Goal: Task Accomplishment & Management: Complete application form

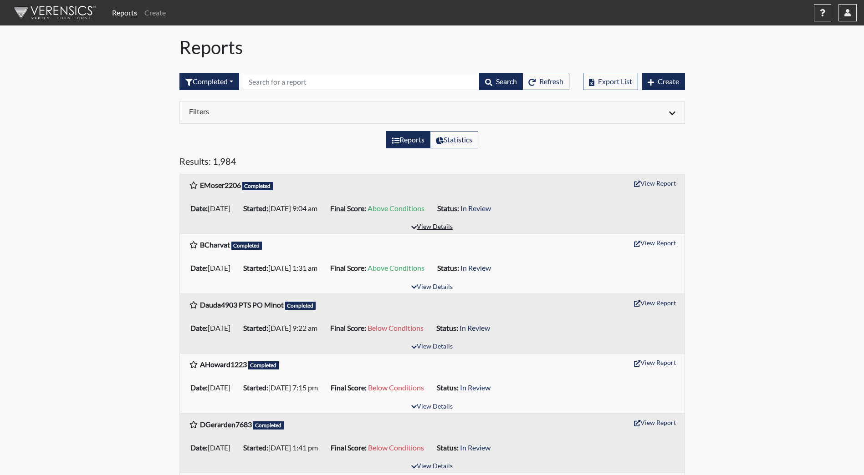
click at [438, 226] on button "View Details" at bounding box center [432, 227] width 50 height 12
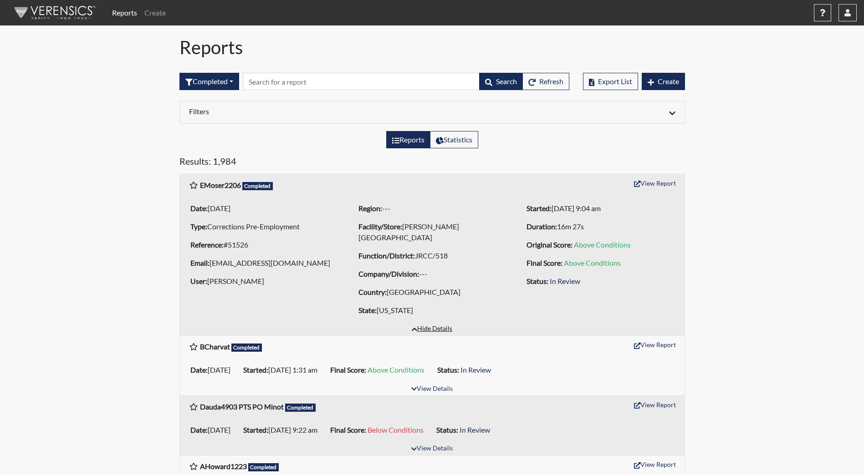
click at [428, 331] on button "Hide Details" at bounding box center [431, 329] width 49 height 12
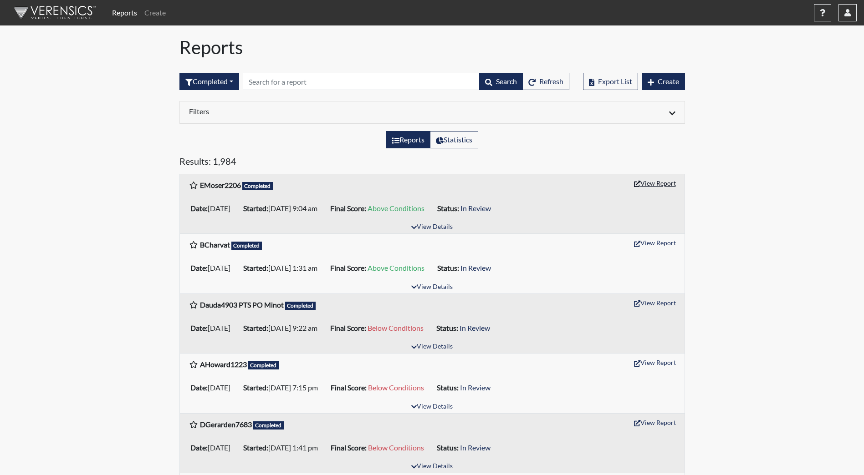
click at [673, 183] on button "View Report" at bounding box center [655, 183] width 50 height 14
click at [652, 82] on icon "button" at bounding box center [650, 82] width 6 height 7
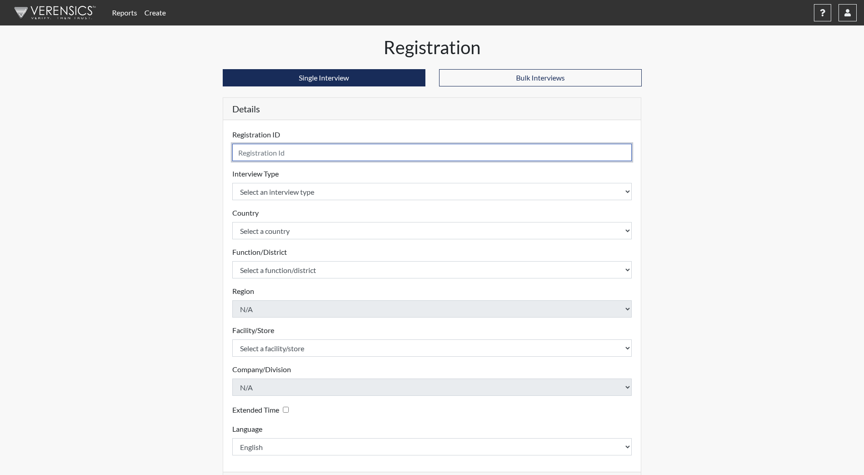
click at [324, 152] on input "text" at bounding box center [432, 152] width 400 height 17
type input "RTEnow4223"
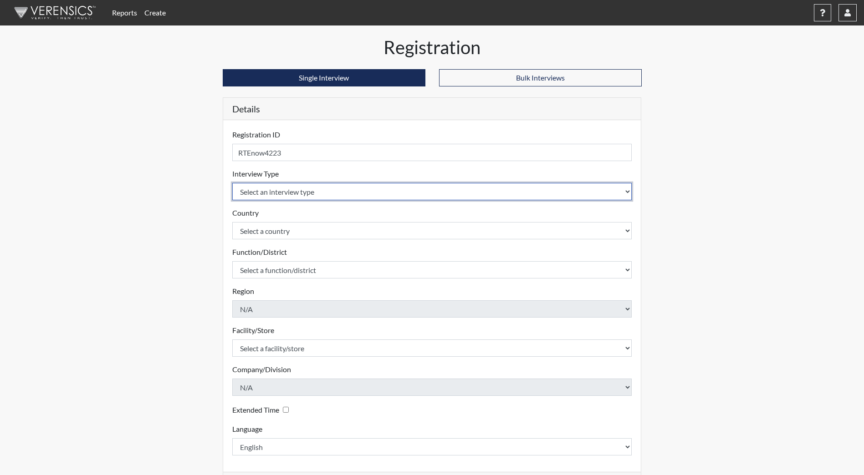
click at [326, 190] on select "Select an interview type Community Supervision Corrections Pre-Employment Pre-E…" at bounding box center [432, 191] width 400 height 17
select select "ff733e93-e1bf-11ea-9c9f-0eff0cf7eb8f"
click at [232, 183] on select "Select an interview type Community Supervision Corrections Pre-Employment Pre-E…" at bounding box center [432, 191] width 400 height 17
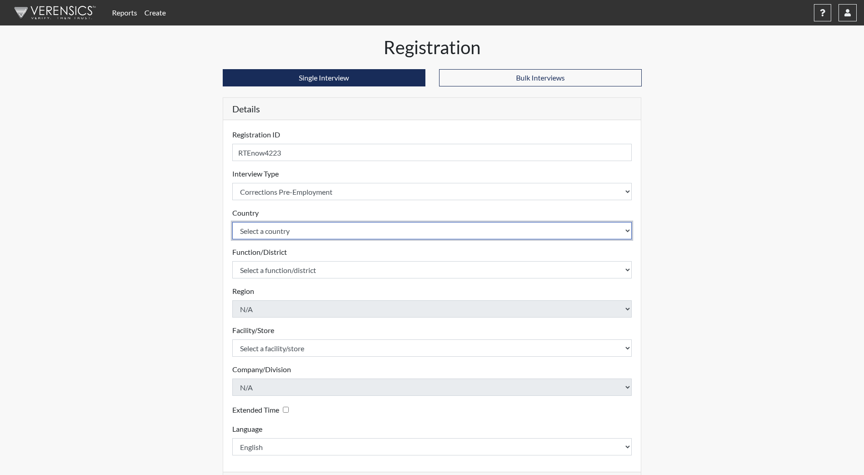
click at [312, 239] on select "Select a country [GEOGRAPHIC_DATA] [GEOGRAPHIC_DATA]" at bounding box center [432, 230] width 400 height 17
select select "united-states-of-[GEOGRAPHIC_DATA]"
click at [232, 222] on select "Select a country [GEOGRAPHIC_DATA] [GEOGRAPHIC_DATA]" at bounding box center [432, 230] width 400 height 17
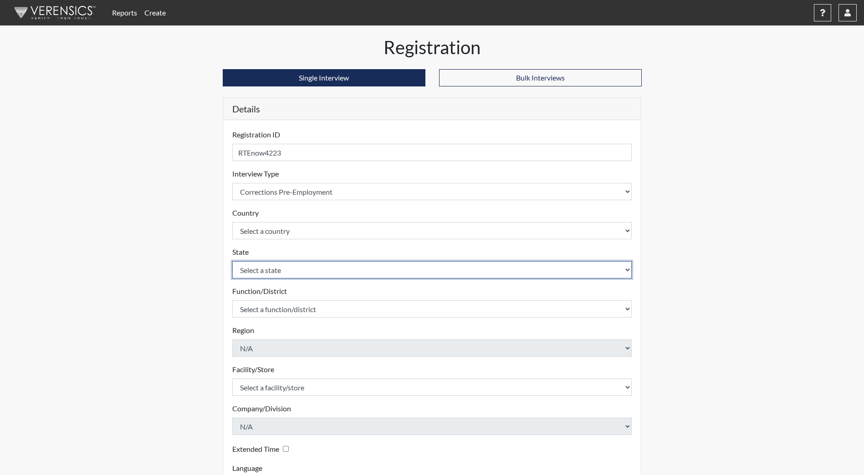
click at [305, 271] on select "Select a state [US_STATE] [US_STATE] [US_STATE] [US_STATE] [US_STATE] [US_STATE…" at bounding box center [432, 269] width 400 height 17
select select "ND"
click at [232, 261] on select "Select a state [US_STATE] [US_STATE] [US_STATE] [US_STATE] [US_STATE] [US_STATE…" at bounding box center [432, 269] width 400 height 17
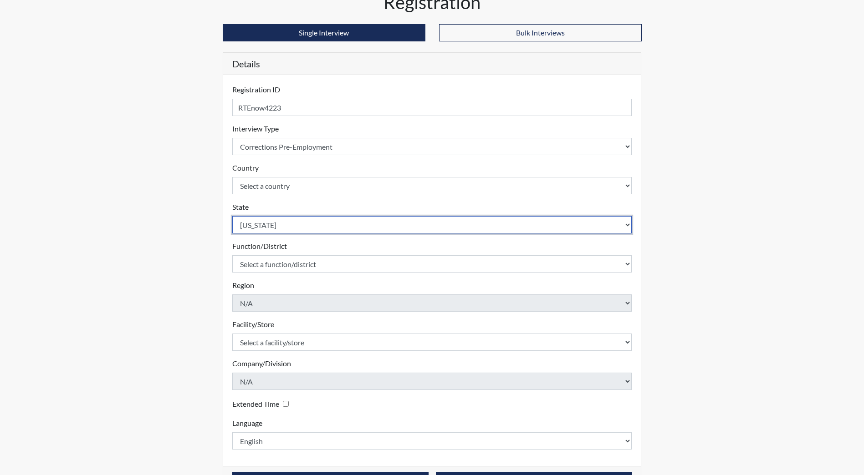
scroll to position [76, 0]
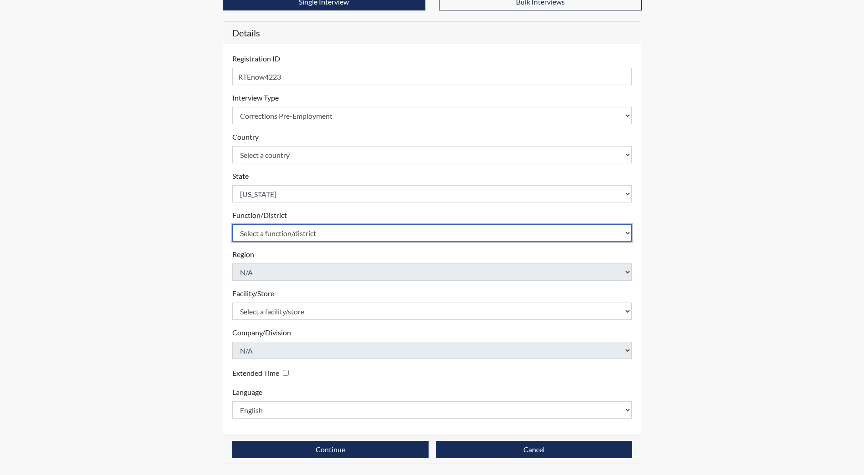
click at [297, 231] on select "Select a function/district Central Office/530 DJS Community/224 HRCC/516 JRCC/5…" at bounding box center [432, 232] width 400 height 17
drag, startPoint x: 285, startPoint y: 233, endPoint x: 287, endPoint y: 240, distance: 7.4
click at [285, 233] on select "Select a function/district Central Office/530 DJS Community/224 HRCC/516 JRCC/5…" at bounding box center [432, 232] width 400 height 17
select select "e2afb5f8-f4eb-4dcf-80a4-ccc1b0dc4df0"
click at [232, 224] on select "Select a function/district Central Office/530 DJS Community/224 HRCC/516 JRCC/5…" at bounding box center [432, 232] width 400 height 17
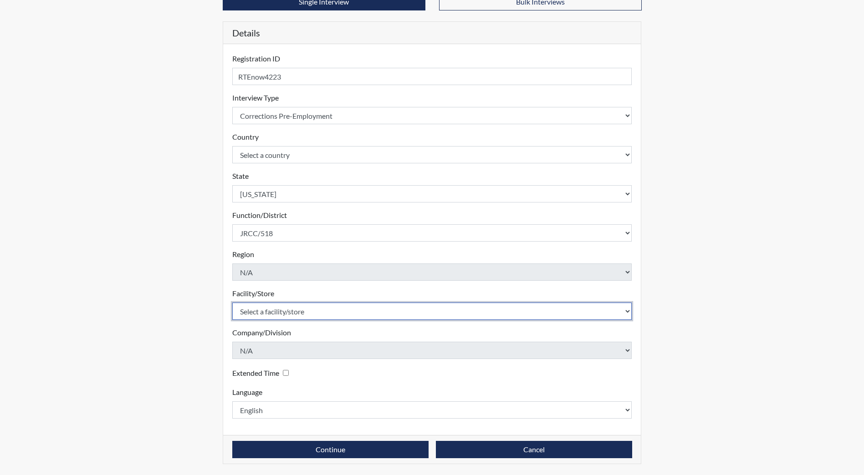
click at [277, 313] on select "Select a facility/store [GEOGRAPHIC_DATA] [PERSON_NAME][GEOGRAPHIC_DATA] [US_ST…" at bounding box center [432, 311] width 400 height 17
select select "98df86d5-ace5-42b8-a35c-ae8b77e46ca8"
click at [232, 303] on select "Select a facility/store [GEOGRAPHIC_DATA] [PERSON_NAME][GEOGRAPHIC_DATA] [US_ST…" at bounding box center [432, 311] width 400 height 17
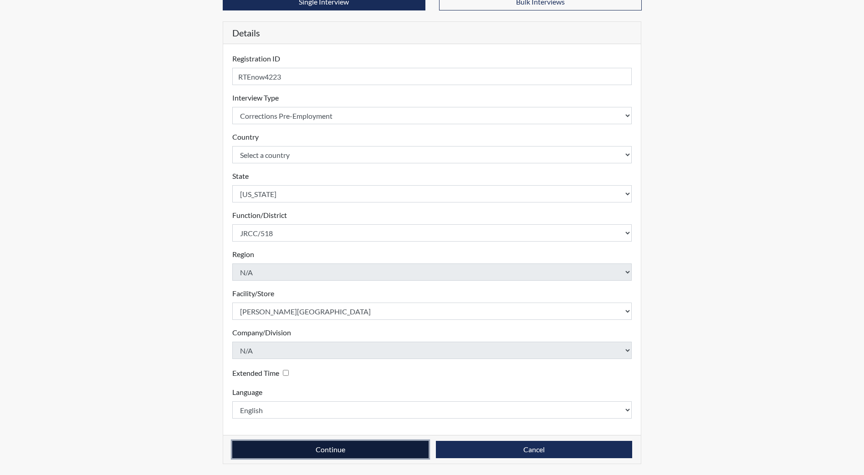
click at [300, 456] on button "Continue" at bounding box center [330, 449] width 196 height 17
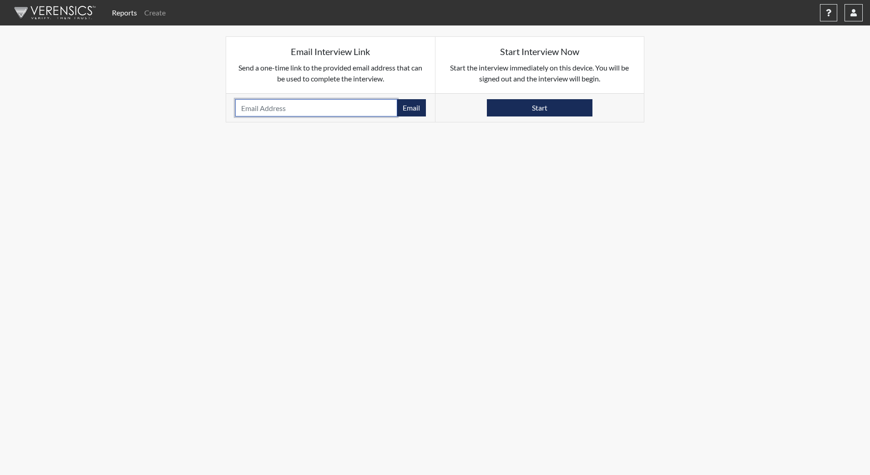
click at [276, 110] on input "email" at bounding box center [316, 107] width 162 height 17
type input "[EMAIL_ADDRESS][DOMAIN_NAME]"
click at [408, 112] on button "Email" at bounding box center [411, 107] width 29 height 17
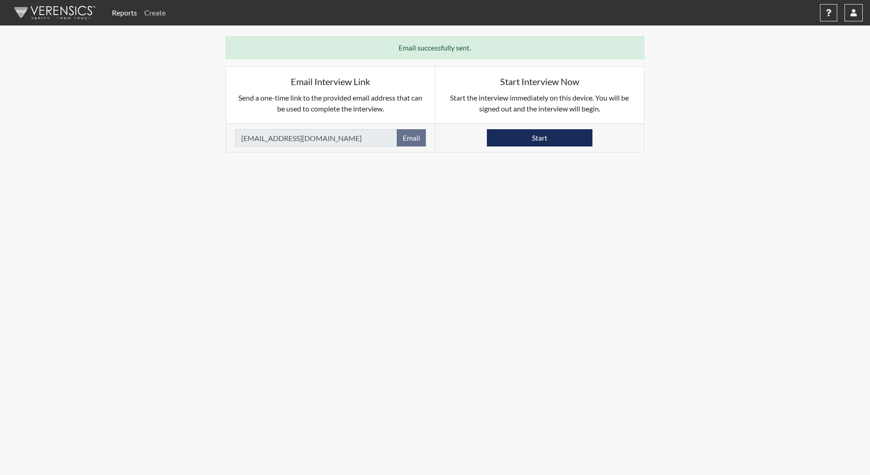
drag, startPoint x: 71, startPoint y: 18, endPoint x: 147, endPoint y: 4, distance: 77.3
click at [71, 18] on img at bounding box center [53, 12] width 105 height 27
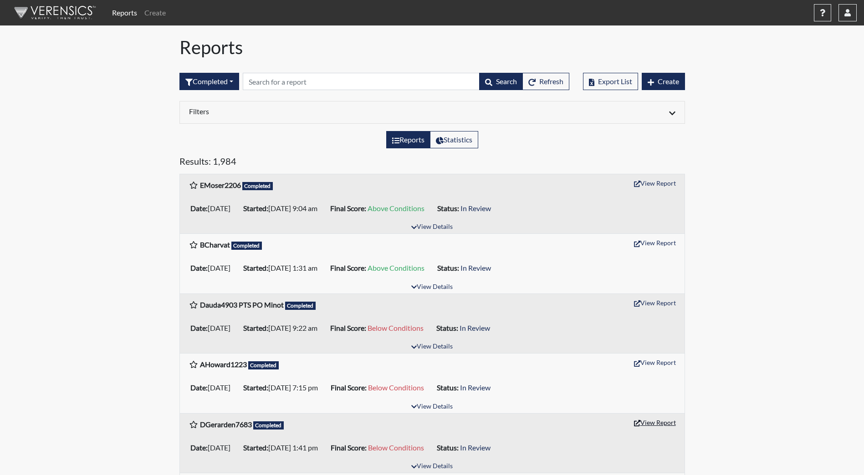
click at [650, 422] on button "View Report" at bounding box center [655, 423] width 50 height 14
click at [657, 88] on button "Create" at bounding box center [662, 81] width 43 height 17
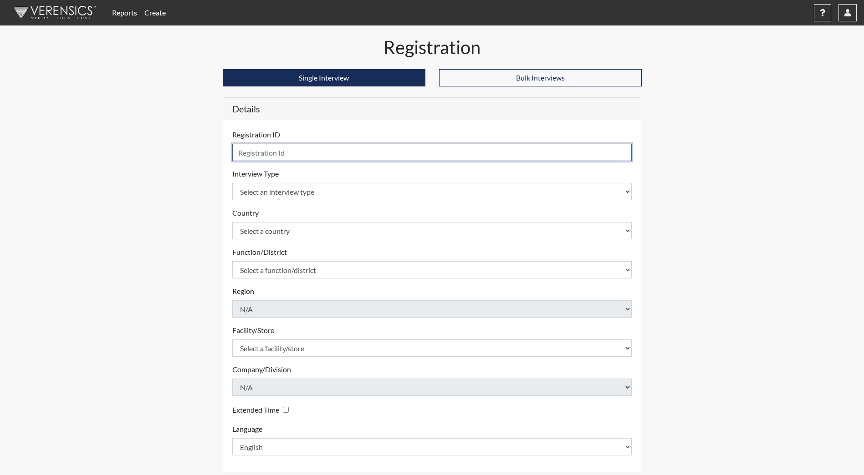
click at [321, 151] on input "text" at bounding box center [432, 152] width 400 height 17
type input "AMasadeh1292"
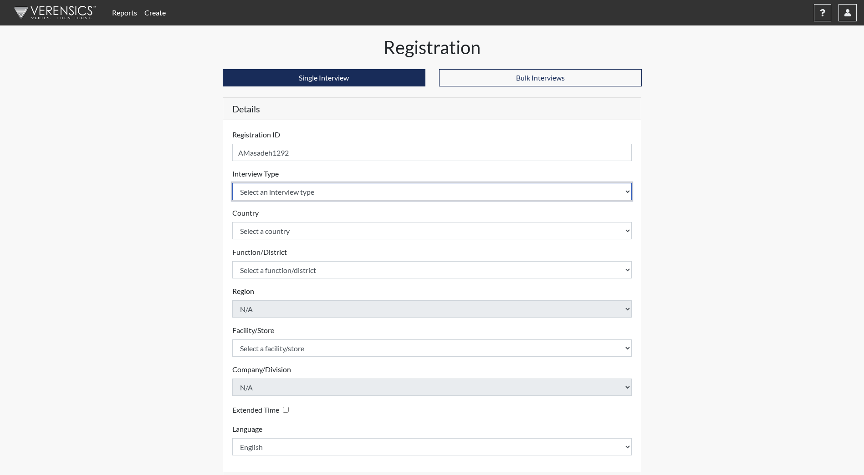
click at [320, 199] on select "Select an interview type Community Supervision Corrections Pre-Employment Pre-E…" at bounding box center [432, 191] width 400 height 17
select select "ff733e93-e1bf-11ea-9c9f-0eff0cf7eb8f"
click at [232, 183] on select "Select an interview type Community Supervision Corrections Pre-Employment Pre-E…" at bounding box center [432, 191] width 400 height 17
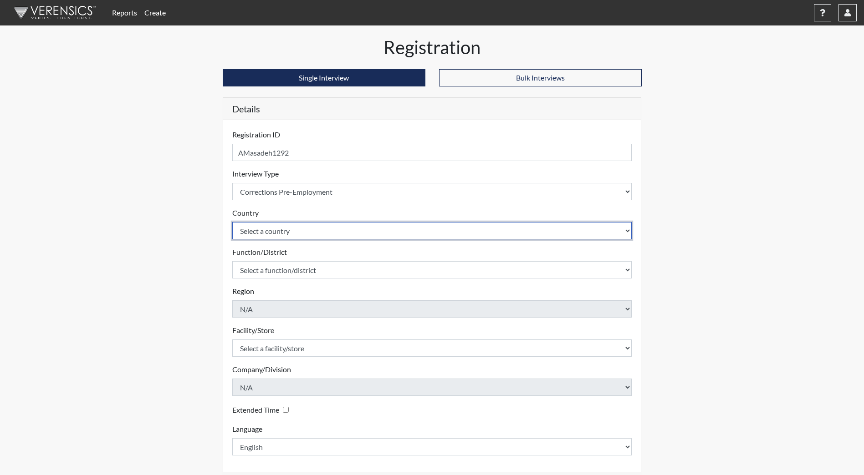
click at [308, 227] on select "Select a country [GEOGRAPHIC_DATA] [GEOGRAPHIC_DATA]" at bounding box center [432, 230] width 400 height 17
select select "united-states-of-[GEOGRAPHIC_DATA]"
click at [232, 222] on select "Select a country [GEOGRAPHIC_DATA] [GEOGRAPHIC_DATA]" at bounding box center [432, 230] width 400 height 17
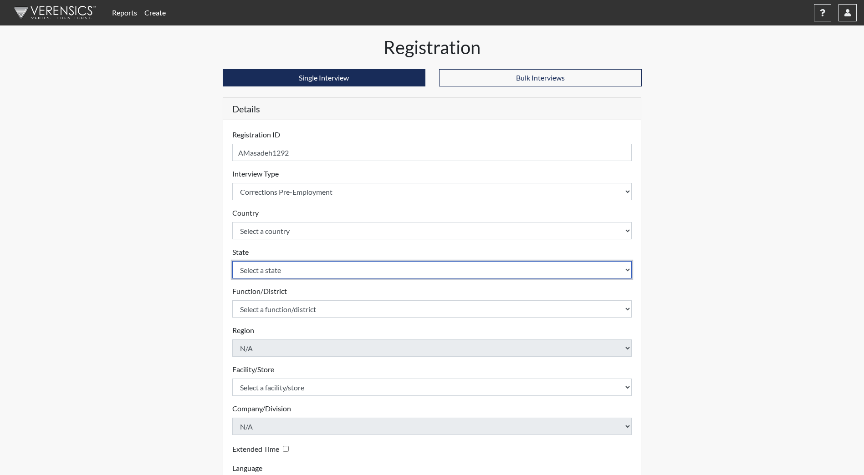
click at [303, 265] on select "Select a state [US_STATE] [US_STATE] [US_STATE] [US_STATE] [US_STATE] [US_STATE…" at bounding box center [432, 269] width 400 height 17
select select "ND"
click at [232, 261] on select "Select a state [US_STATE] [US_STATE] [US_STATE] [US_STATE] [US_STATE] [US_STATE…" at bounding box center [432, 269] width 400 height 17
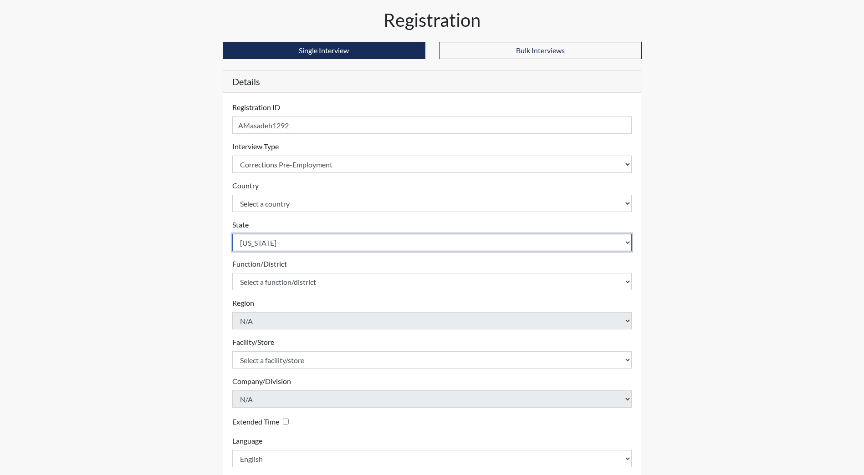
scroll to position [76, 0]
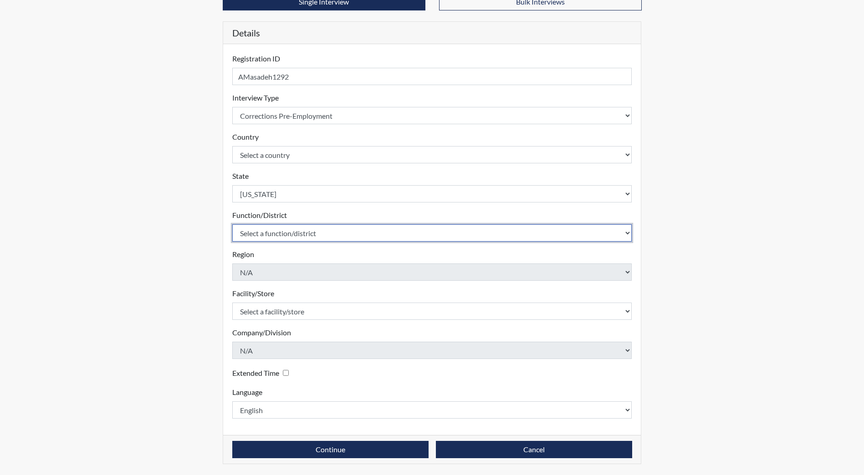
click at [292, 237] on select "Select a function/district Central Office/530 DJS Community/224 HRCC/516 JRCC/5…" at bounding box center [432, 232] width 400 height 17
click at [276, 239] on select "Select a function/district Central Office/530 DJS Community/224 HRCC/516 JRCC/5…" at bounding box center [432, 232] width 400 height 17
select select "e2afb5f8-f4eb-4dcf-80a4-ccc1b0dc4df0"
click at [232, 224] on select "Select a function/district Central Office/530 DJS Community/224 HRCC/516 JRCC/5…" at bounding box center [432, 232] width 400 height 17
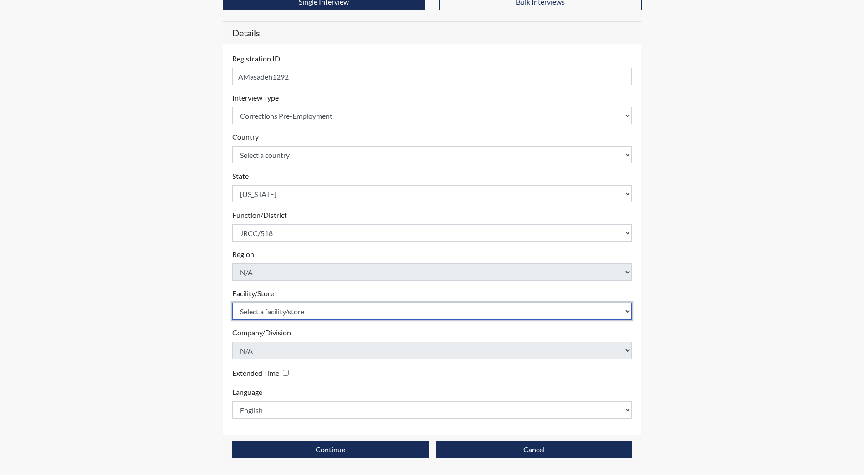
click at [289, 320] on select "Select a facility/store [GEOGRAPHIC_DATA] [PERSON_NAME][GEOGRAPHIC_DATA] [US_ST…" at bounding box center [432, 311] width 400 height 17
select select "98df86d5-ace5-42b8-a35c-ae8b77e46ca8"
click at [232, 303] on select "Select a facility/store [GEOGRAPHIC_DATA] [PERSON_NAME][GEOGRAPHIC_DATA] [US_ST…" at bounding box center [432, 311] width 400 height 17
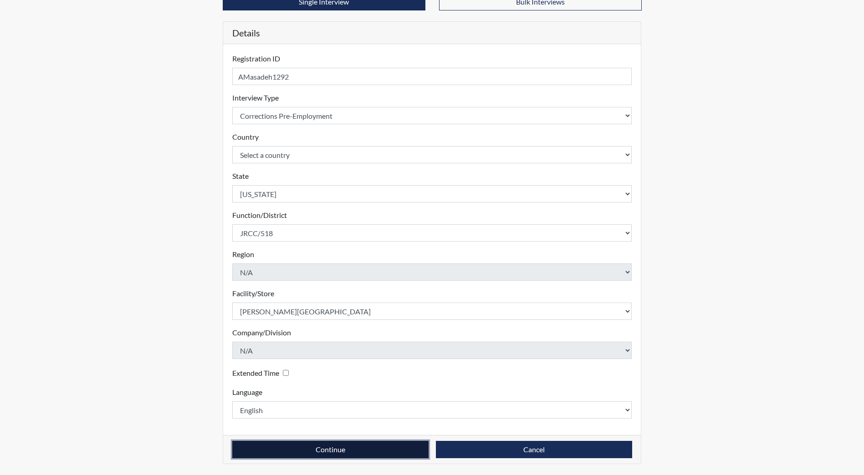
click at [298, 450] on button "Continue" at bounding box center [330, 449] width 196 height 17
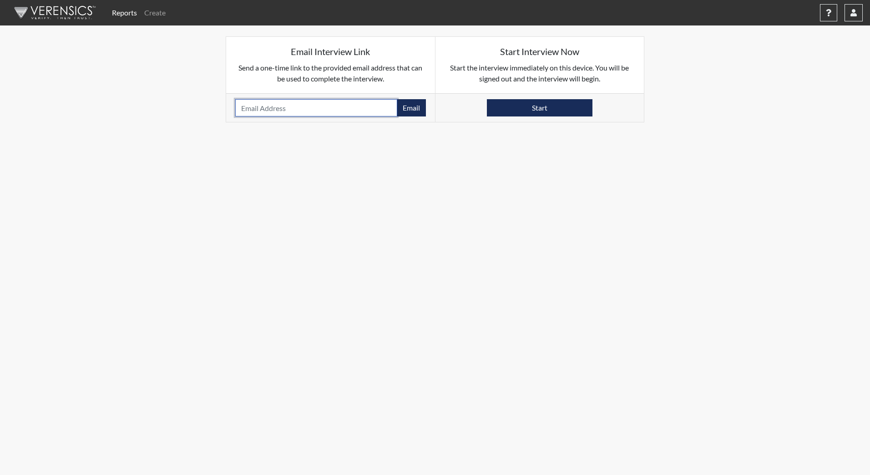
click at [256, 104] on input "email" at bounding box center [316, 107] width 162 height 17
type input "[EMAIL_ADDRESS][DOMAIN_NAME]"
click at [414, 110] on button "Email" at bounding box center [411, 107] width 29 height 17
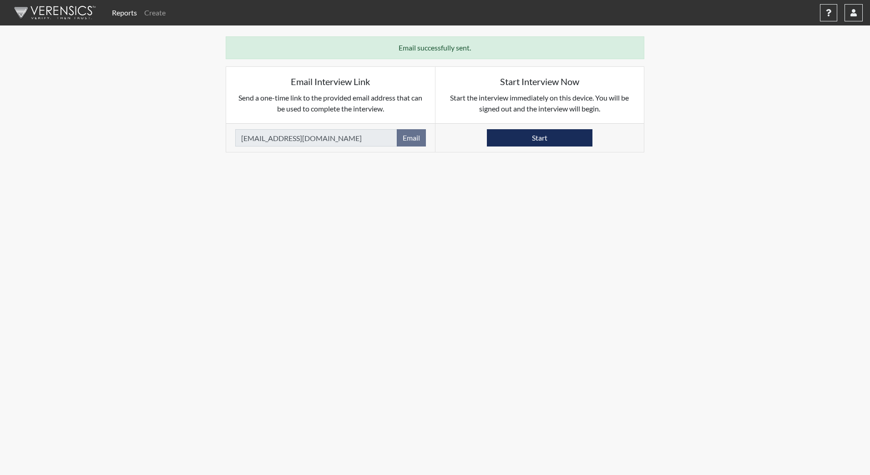
click at [52, 5] on img at bounding box center [53, 12] width 105 height 27
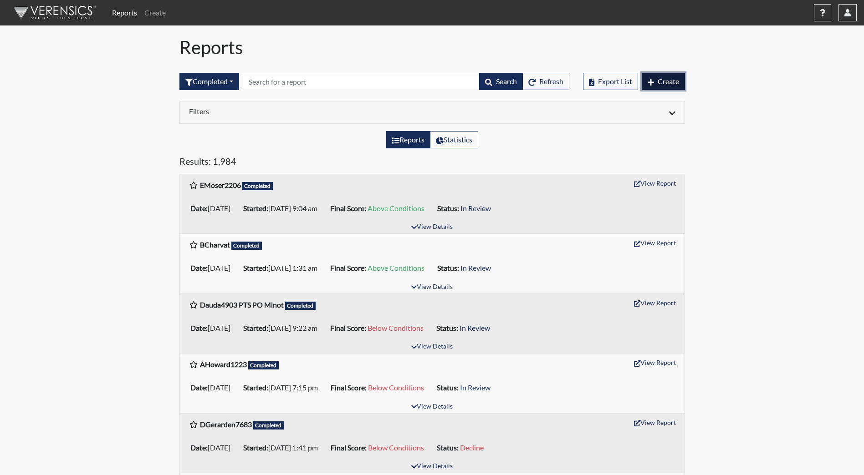
click at [675, 87] on button "Create" at bounding box center [662, 81] width 43 height 17
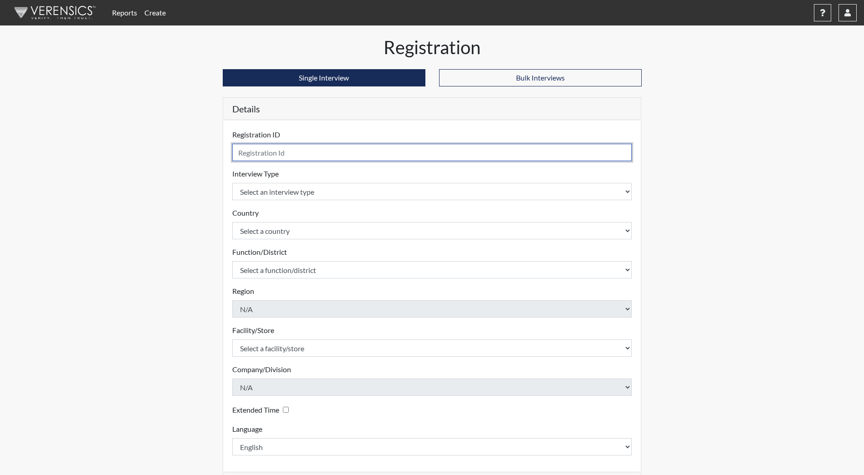
click at [255, 152] on input "text" at bounding box center [432, 152] width 400 height 17
type input "MDorr1159"
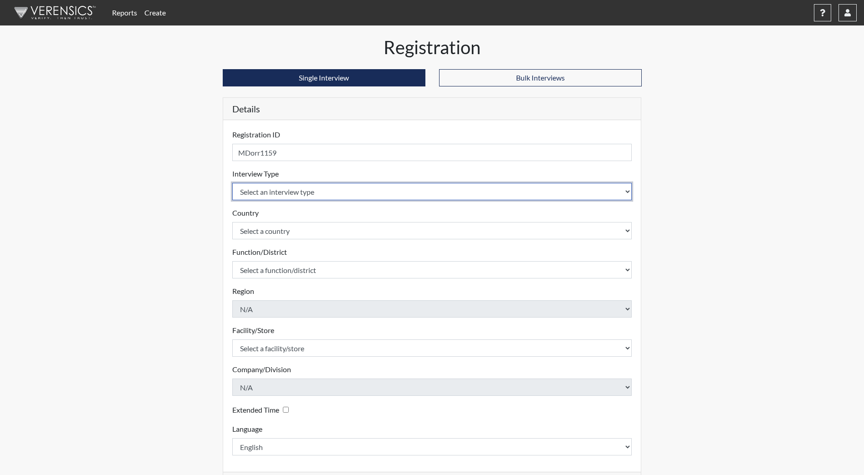
drag, startPoint x: 305, startPoint y: 193, endPoint x: 306, endPoint y: 199, distance: 5.0
click at [305, 193] on select "Select an interview type Community Supervision Corrections Pre-Employment Pre-E…" at bounding box center [432, 191] width 400 height 17
select select "ff733e93-e1bf-11ea-9c9f-0eff0cf7eb8f"
click at [232, 183] on select "Select an interview type Community Supervision Corrections Pre-Employment Pre-E…" at bounding box center [432, 191] width 400 height 17
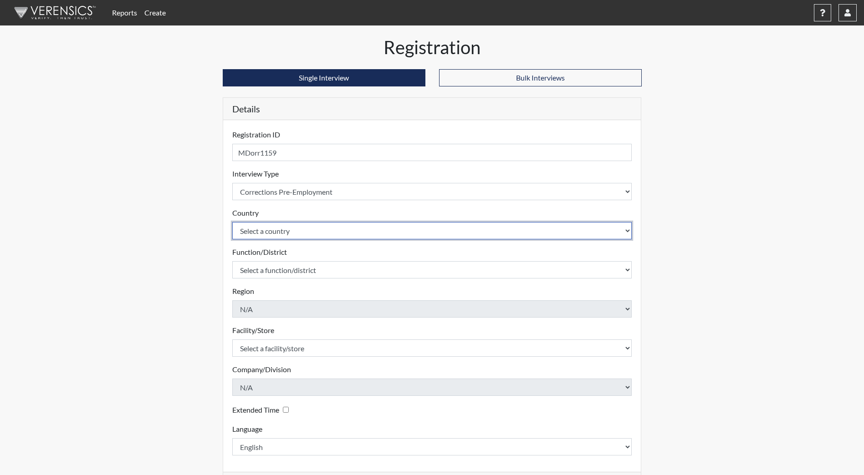
click at [302, 230] on select "Select a country [GEOGRAPHIC_DATA] [GEOGRAPHIC_DATA]" at bounding box center [432, 230] width 400 height 17
select select "united-states-of-[GEOGRAPHIC_DATA]"
click at [232, 222] on select "Select a country [GEOGRAPHIC_DATA] [GEOGRAPHIC_DATA]" at bounding box center [432, 230] width 400 height 17
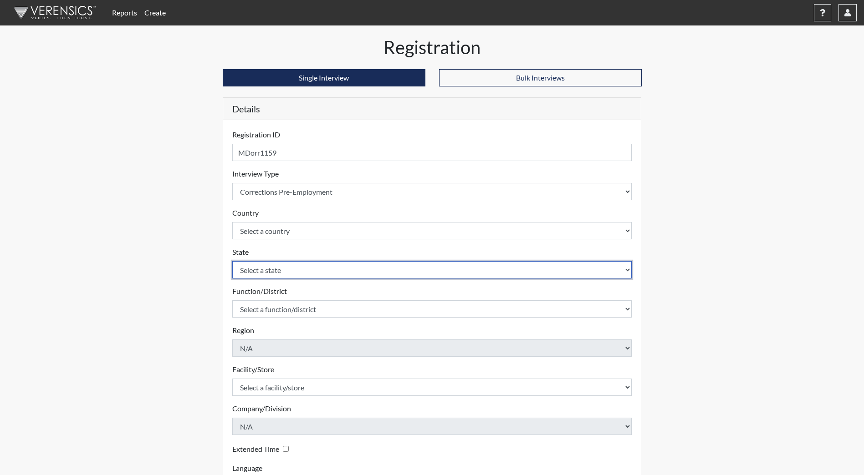
click at [300, 268] on select "Select a state [US_STATE] [US_STATE] [US_STATE] [US_STATE] [US_STATE] [US_STATE…" at bounding box center [432, 269] width 400 height 17
select select "ND"
click at [232, 261] on select "Select a state [US_STATE] [US_STATE] [US_STATE] [US_STATE] [US_STATE] [US_STATE…" at bounding box center [432, 269] width 400 height 17
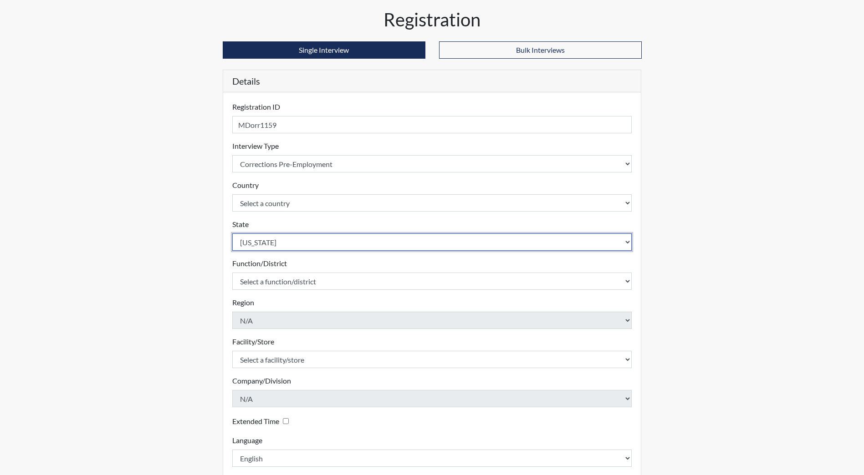
scroll to position [76, 0]
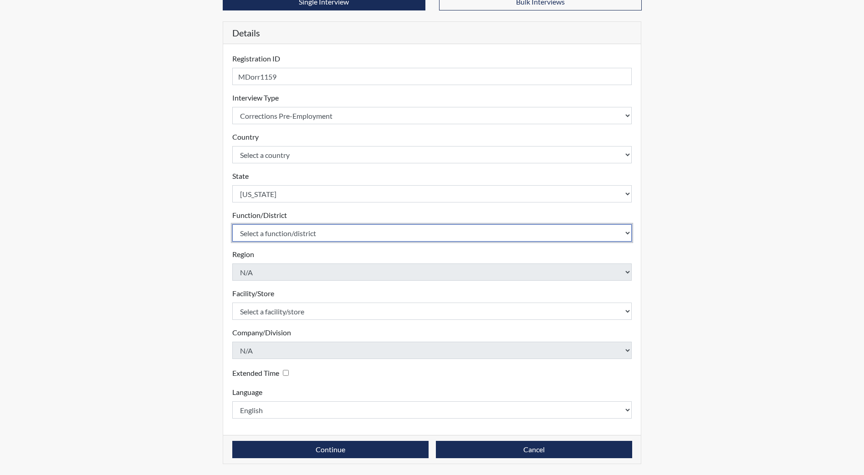
click at [290, 235] on select "Select a function/district Central Office/530 DJS Community/224 HRCC/516 JRCC/5…" at bounding box center [432, 232] width 400 height 17
select select "e2afb5f8-f4eb-4dcf-80a4-ccc1b0dc4df0"
click at [232, 224] on select "Select a function/district Central Office/530 DJS Community/224 HRCC/516 JRCC/5…" at bounding box center [432, 232] width 400 height 17
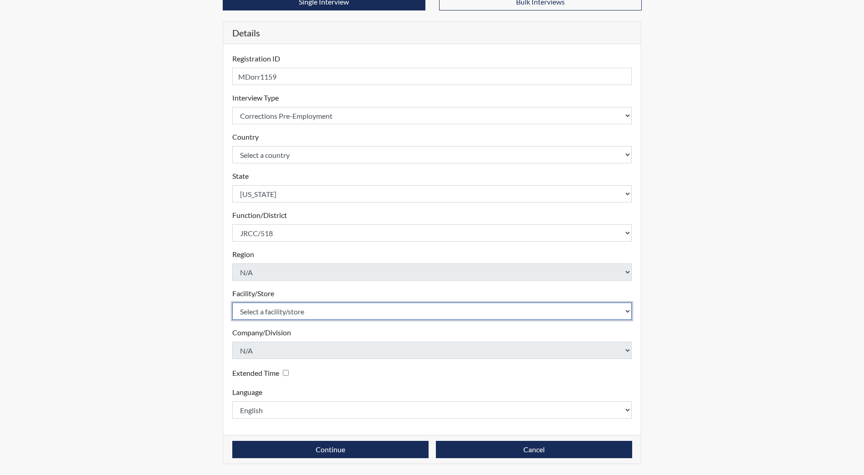
click at [274, 309] on select "Select a facility/store [GEOGRAPHIC_DATA] [PERSON_NAME][GEOGRAPHIC_DATA] [US_ST…" at bounding box center [432, 311] width 400 height 17
select select "98df86d5-ace5-42b8-a35c-ae8b77e46ca8"
click at [232, 303] on select "Select a facility/store [GEOGRAPHIC_DATA] [PERSON_NAME][GEOGRAPHIC_DATA] [US_ST…" at bounding box center [432, 311] width 400 height 17
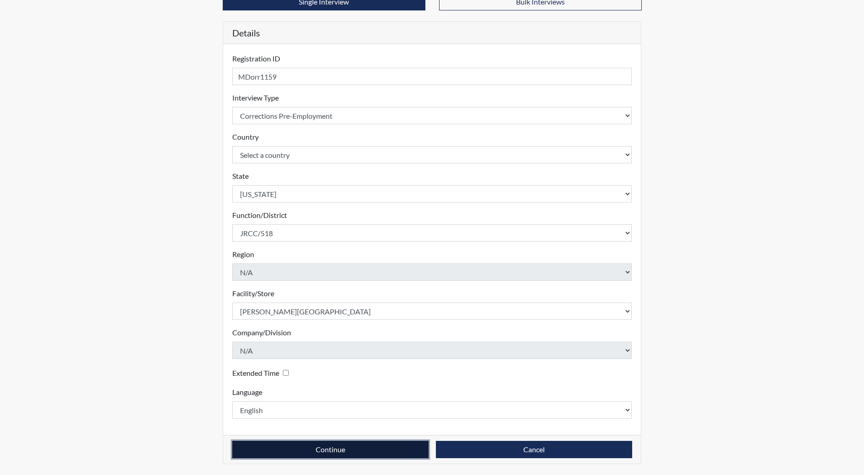
click at [322, 447] on button "Continue" at bounding box center [330, 449] width 196 height 17
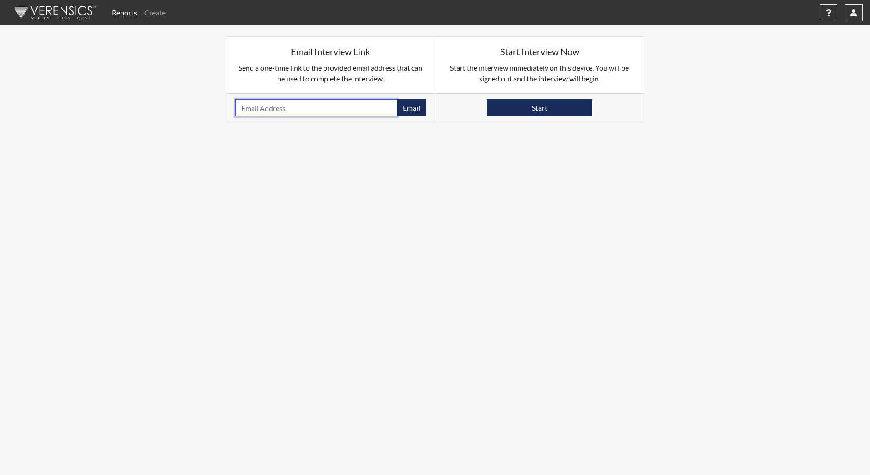
click at [286, 107] on input "email" at bounding box center [316, 107] width 162 height 17
type input "[EMAIL_ADDRESS][DOMAIN_NAME]"
click at [408, 105] on button "Email" at bounding box center [411, 107] width 29 height 17
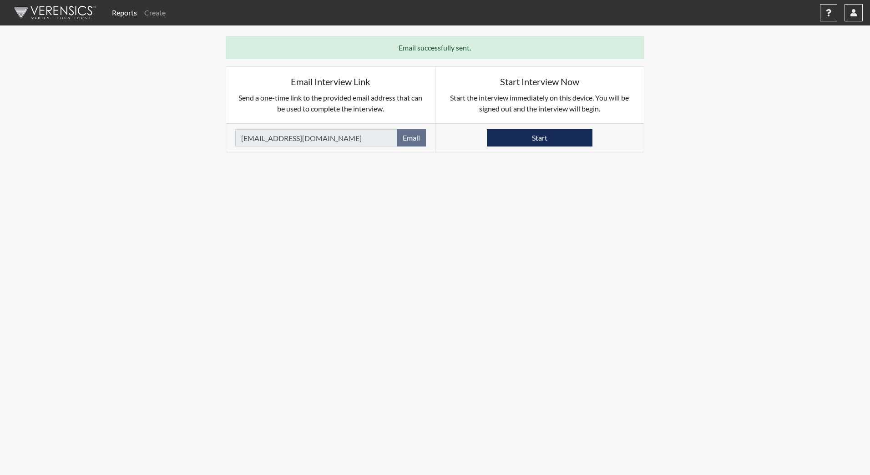
click at [45, 15] on img at bounding box center [53, 12] width 105 height 27
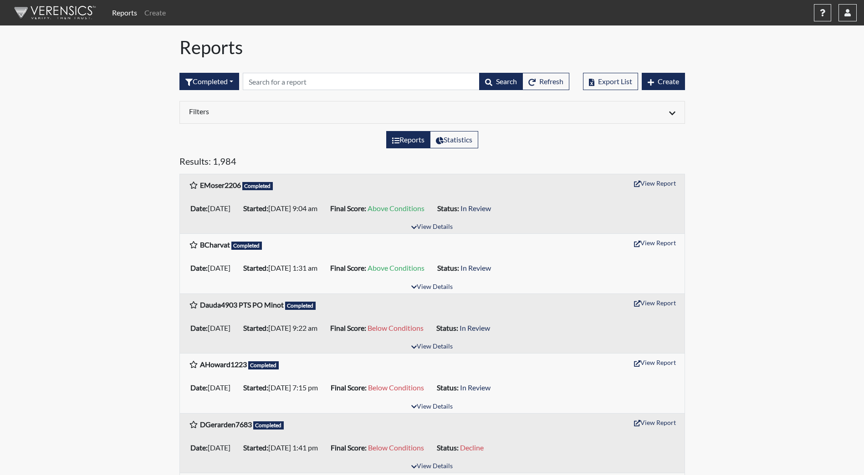
click at [60, 12] on img at bounding box center [53, 12] width 105 height 27
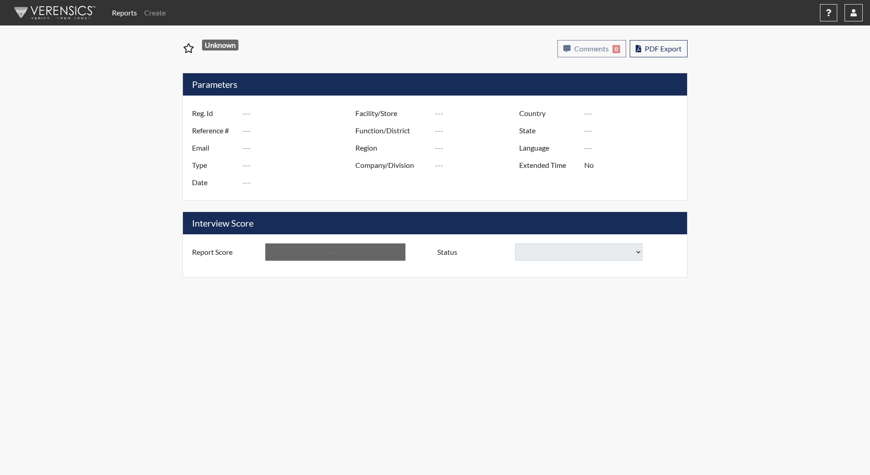
type input "EMoser2206"
type input "51526"
type input "[EMAIL_ADDRESS][DOMAIN_NAME]"
type input "Corrections Pre-Employment"
type input "Sep 30, 2025"
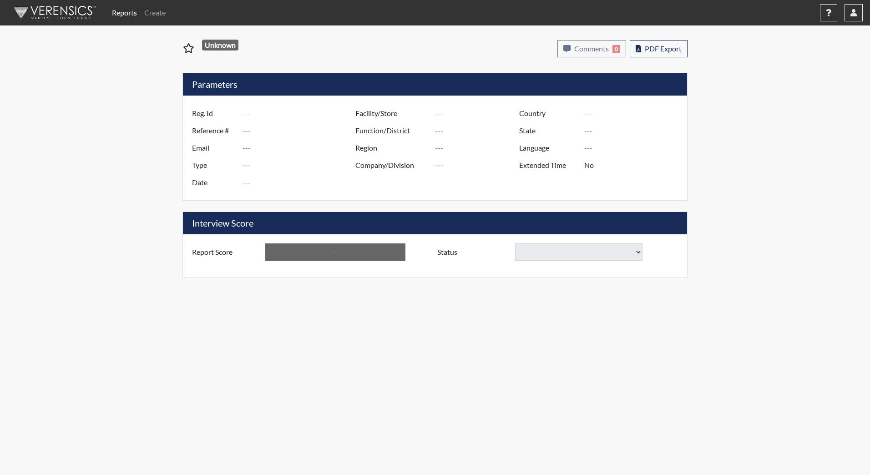
type input "[PERSON_NAME][GEOGRAPHIC_DATA]"
type input "JRCC/518"
type input "[GEOGRAPHIC_DATA]"
type input "[US_STATE]"
type input "English"
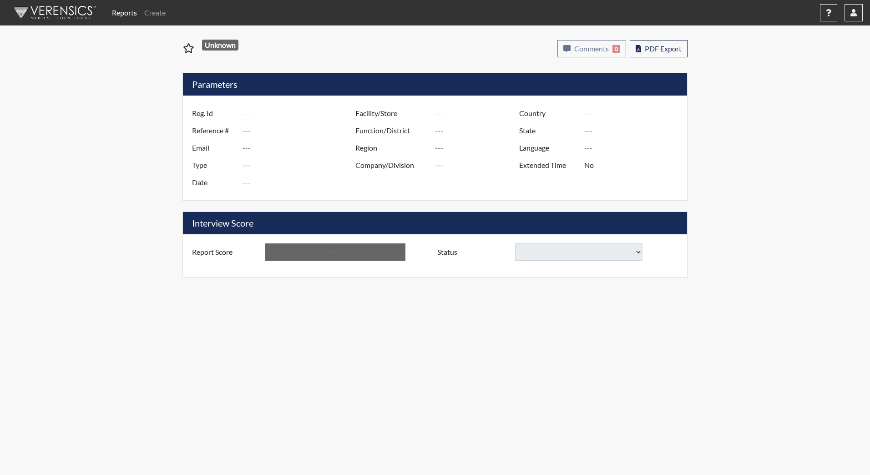
type input "Above Conditions"
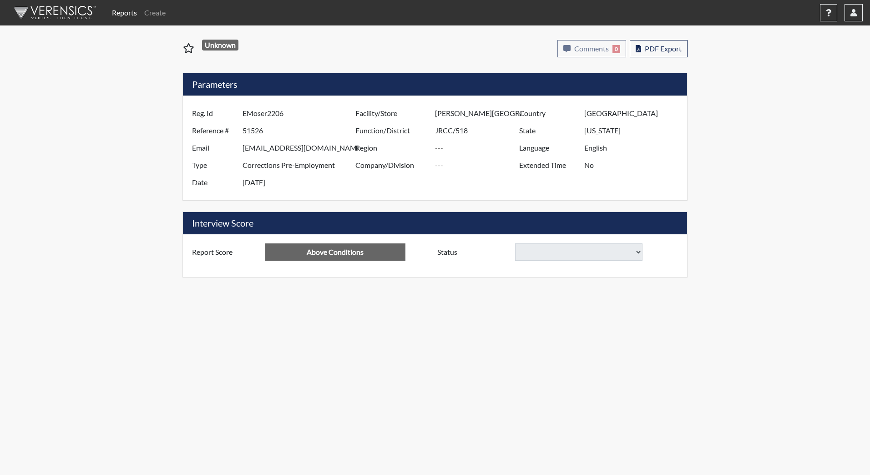
select select
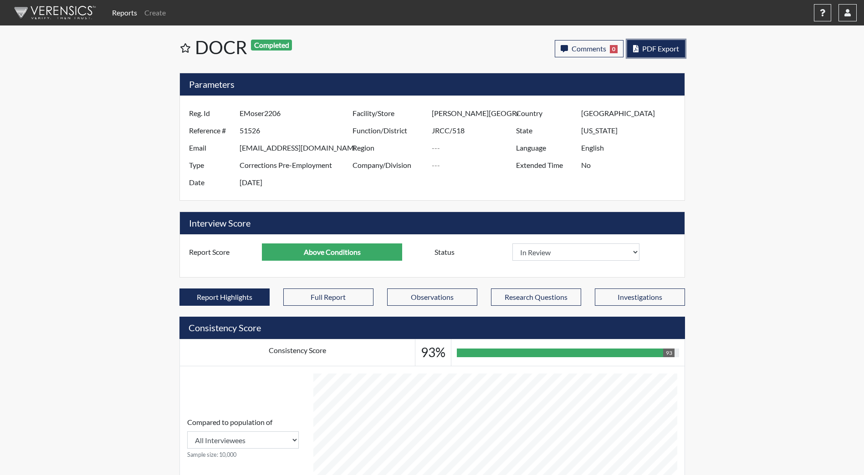
click at [658, 48] on span "PDF Export" at bounding box center [660, 48] width 37 height 9
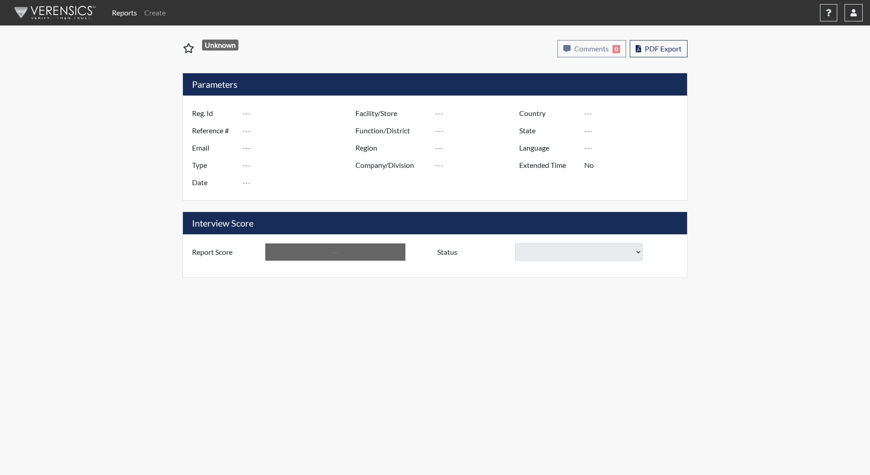
type input "DGerarden7683"
type input "51468"
type input "danielgerarden2@gmail.com"
type input "Corrections Pre-Employment"
type input "Sep 25, 2025"
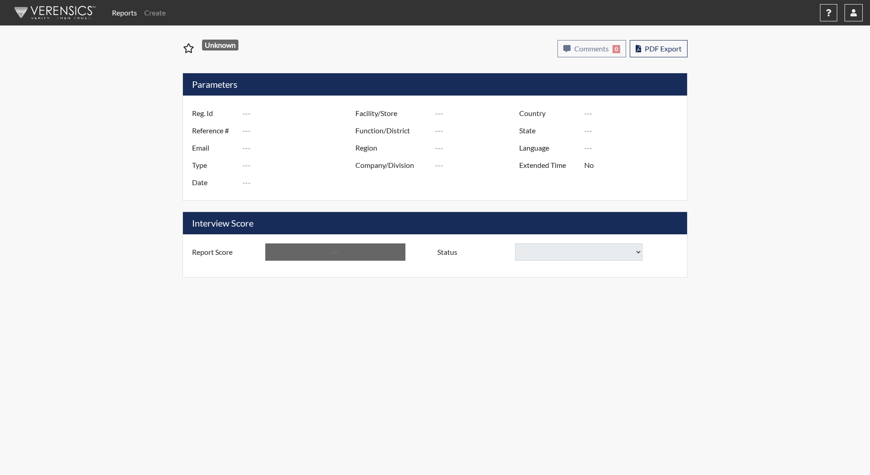
type input "[PERSON_NAME][GEOGRAPHIC_DATA]"
type input "JRCC/518"
type input "[GEOGRAPHIC_DATA]"
type input "[US_STATE]"
type input "English"
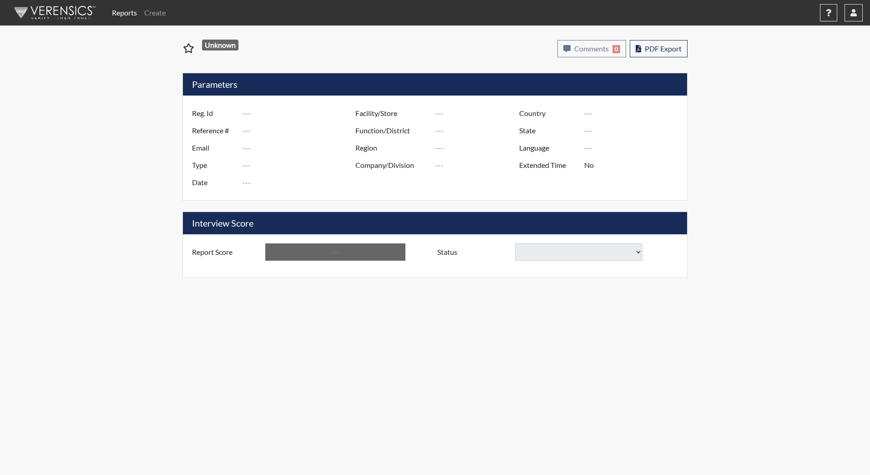
type input "Below Conditions"
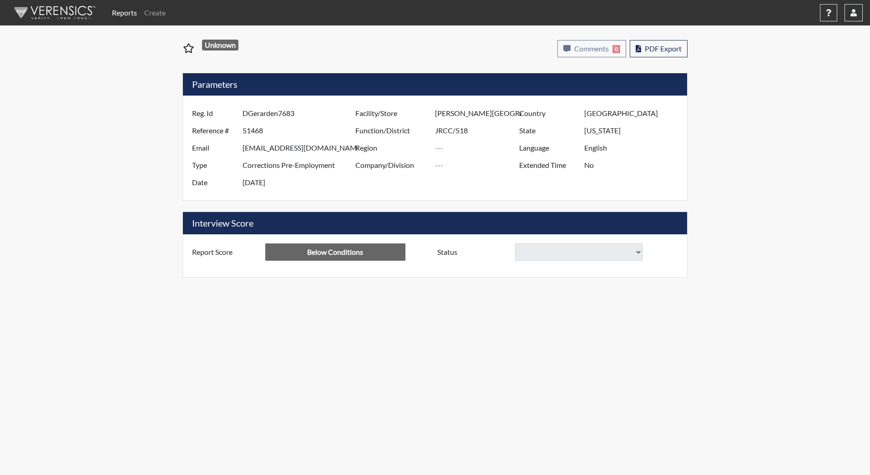
select select
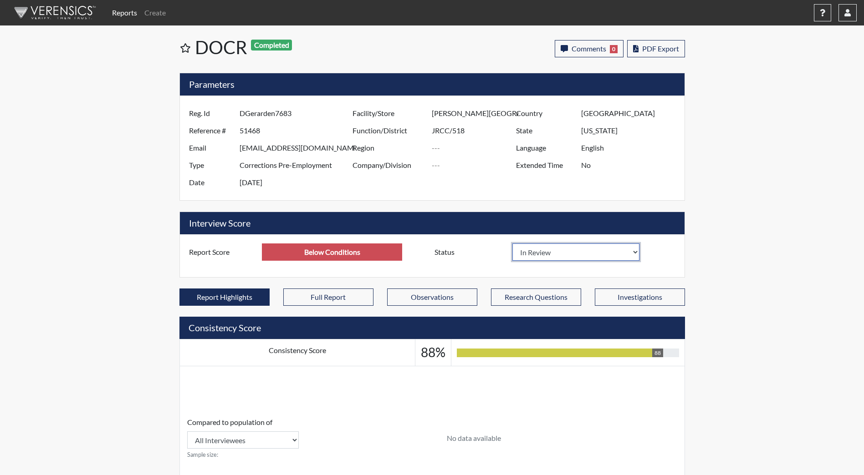
click at [583, 255] on select "In Review Hire Decline" at bounding box center [575, 252] width 127 height 17
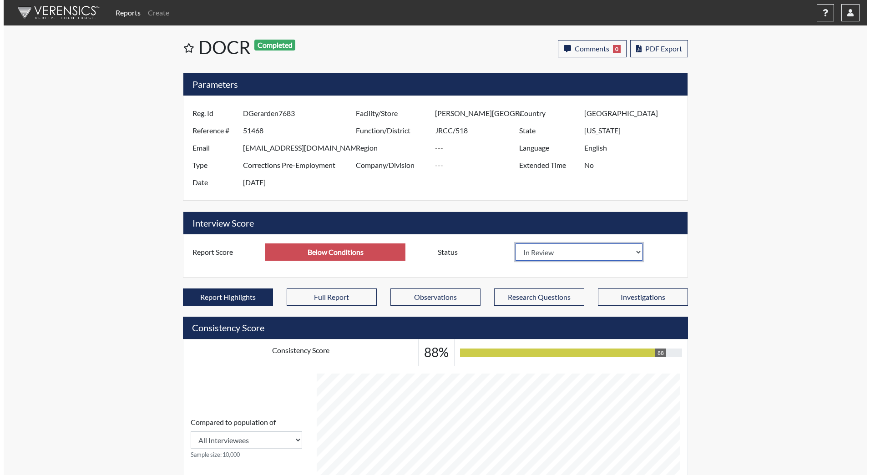
scroll to position [151, 378]
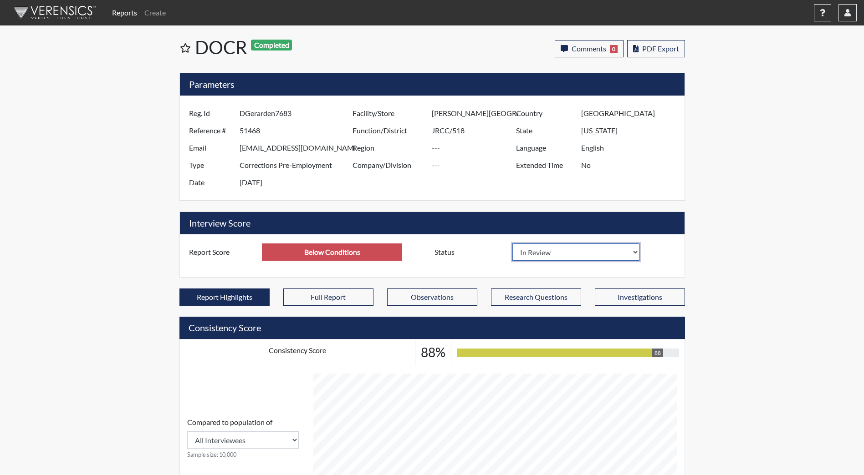
select select "decline"
select select
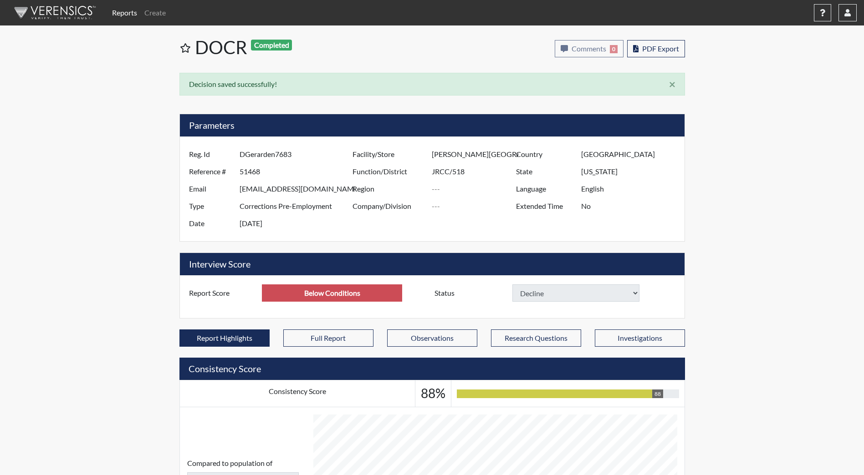
select select
click at [55, 0] on nav "Reports Create Help Center × Verensics Best Practices How to successfully use t…" at bounding box center [432, 12] width 864 height 25
click at [56, 12] on img at bounding box center [53, 12] width 105 height 27
